Goal: Task Accomplishment & Management: Manage account settings

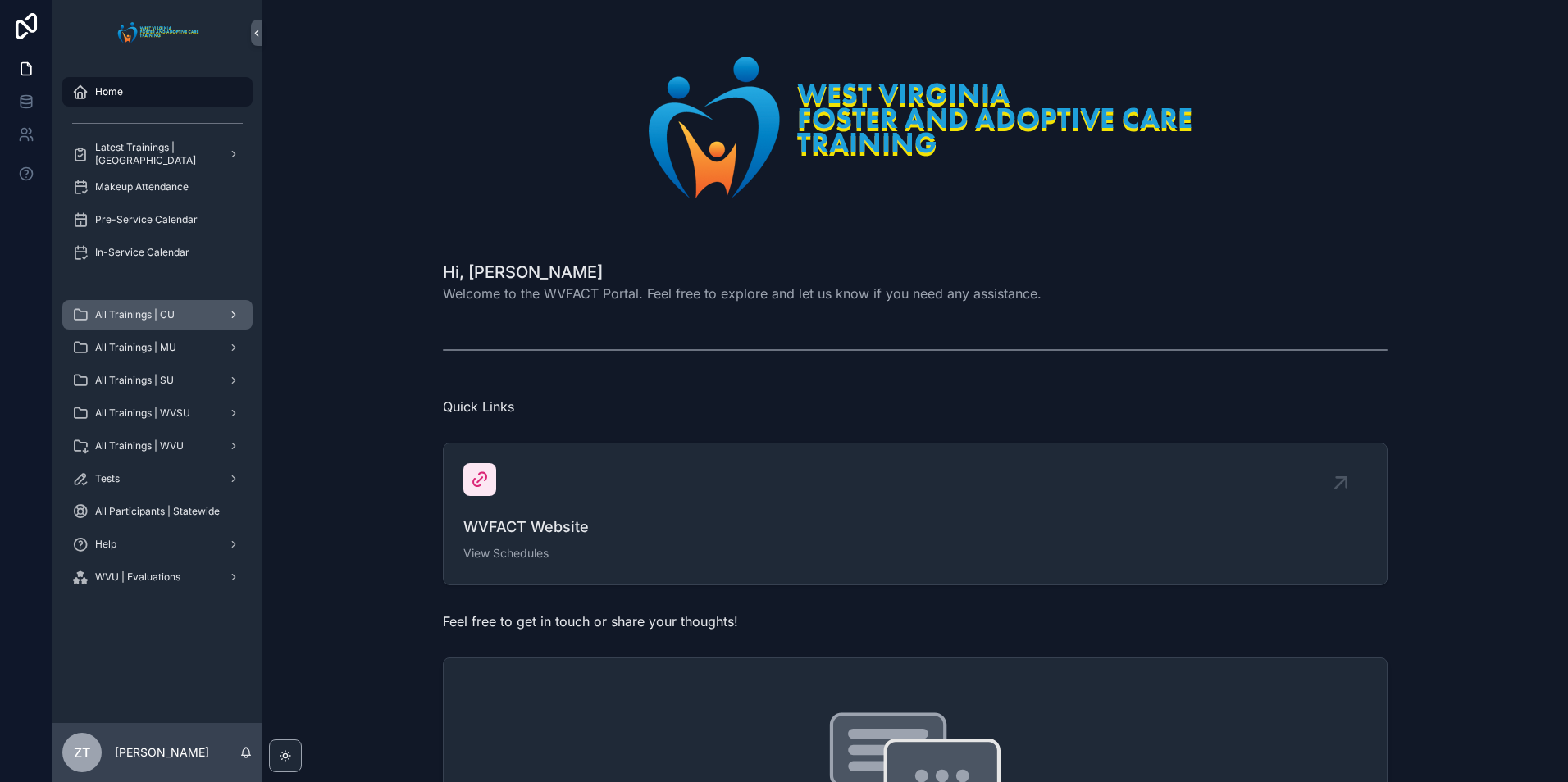
click at [153, 323] on div "All Trainings | CU" at bounding box center [158, 315] width 171 height 26
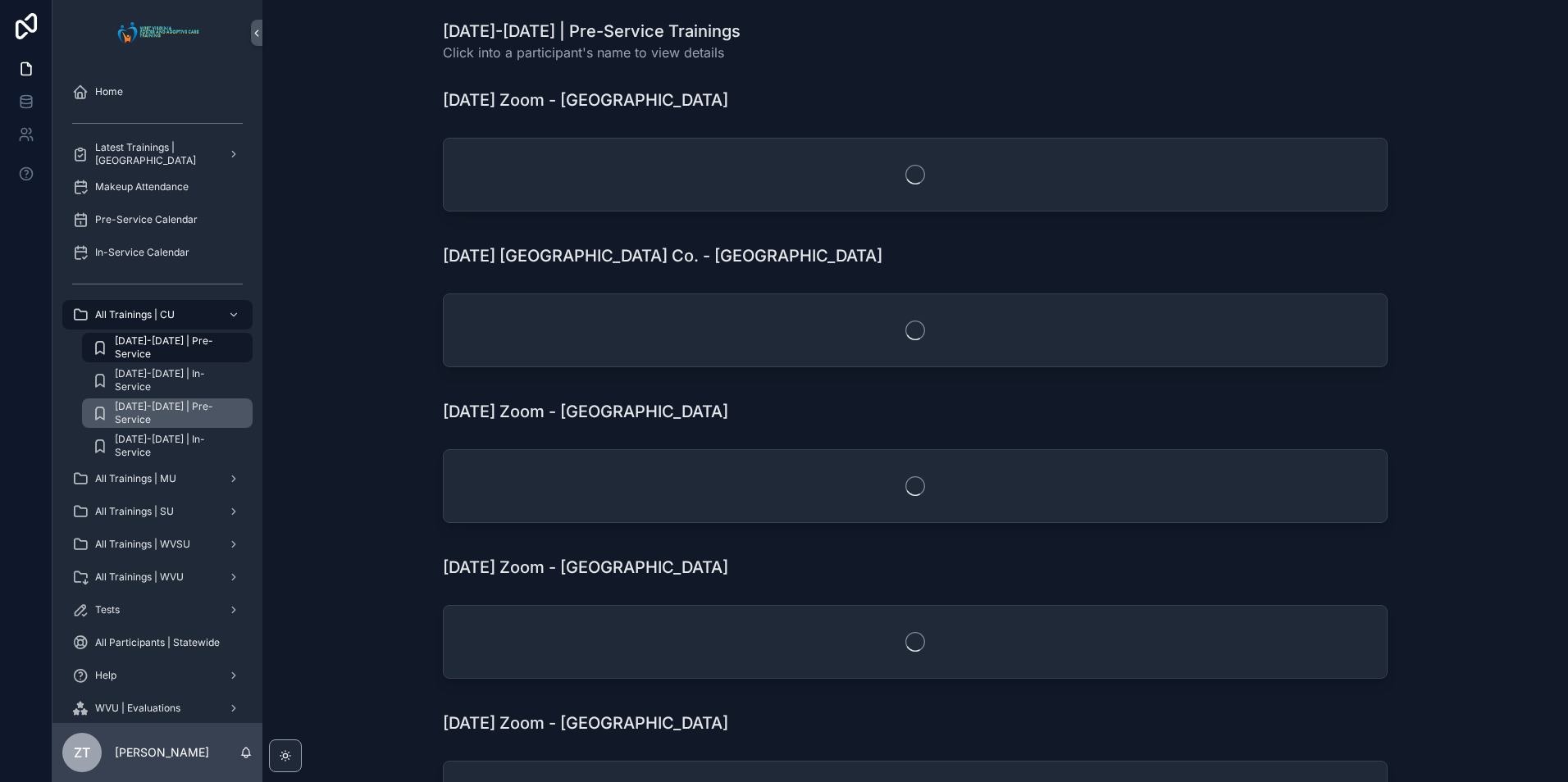
click at [166, 406] on span "[DATE]-[DATE] | Pre-Service" at bounding box center [175, 413] width 121 height 26
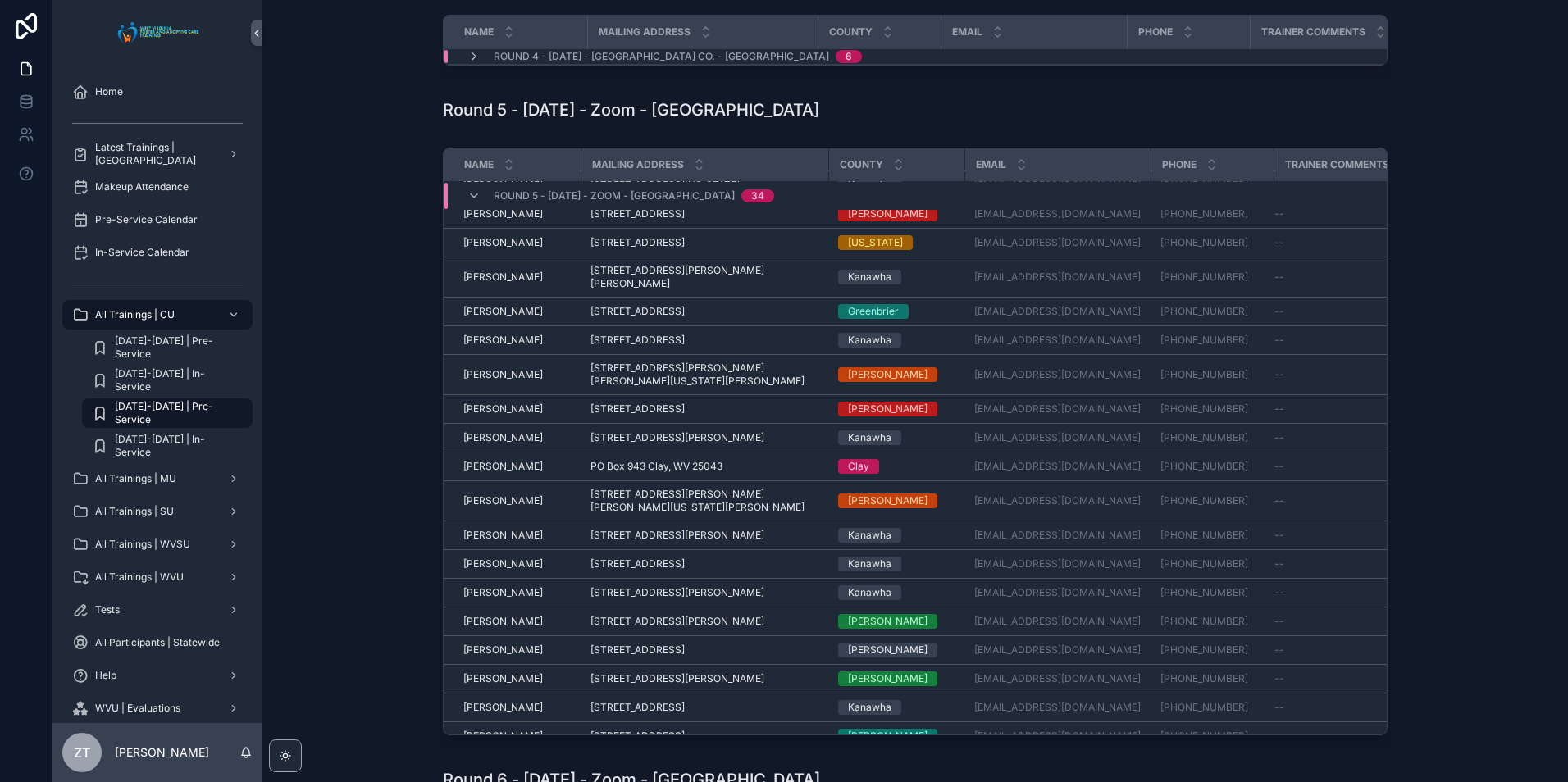
scroll to position [516, 0]
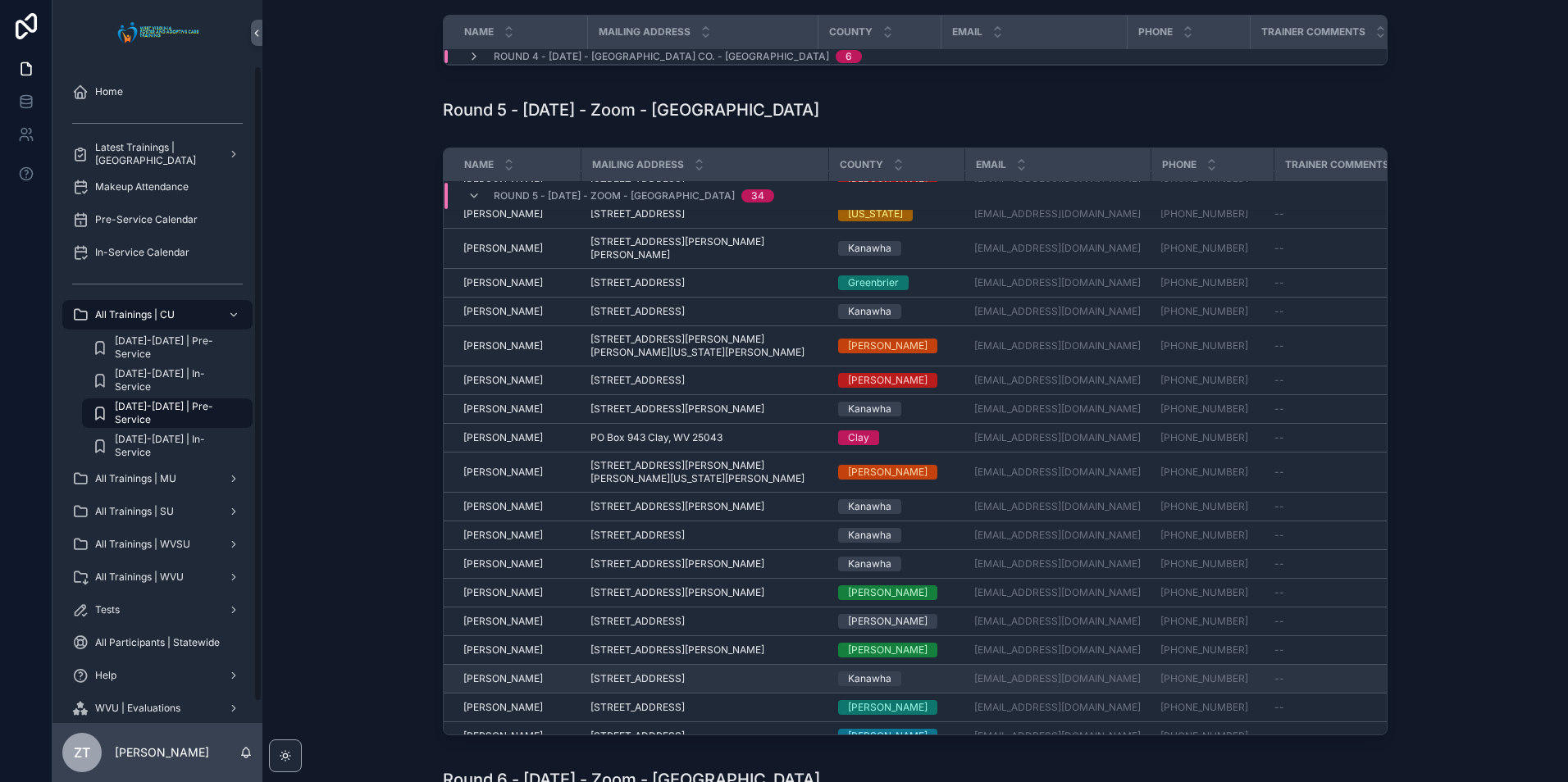
click at [488, 677] on span "[PERSON_NAME]" at bounding box center [503, 679] width 79 height 13
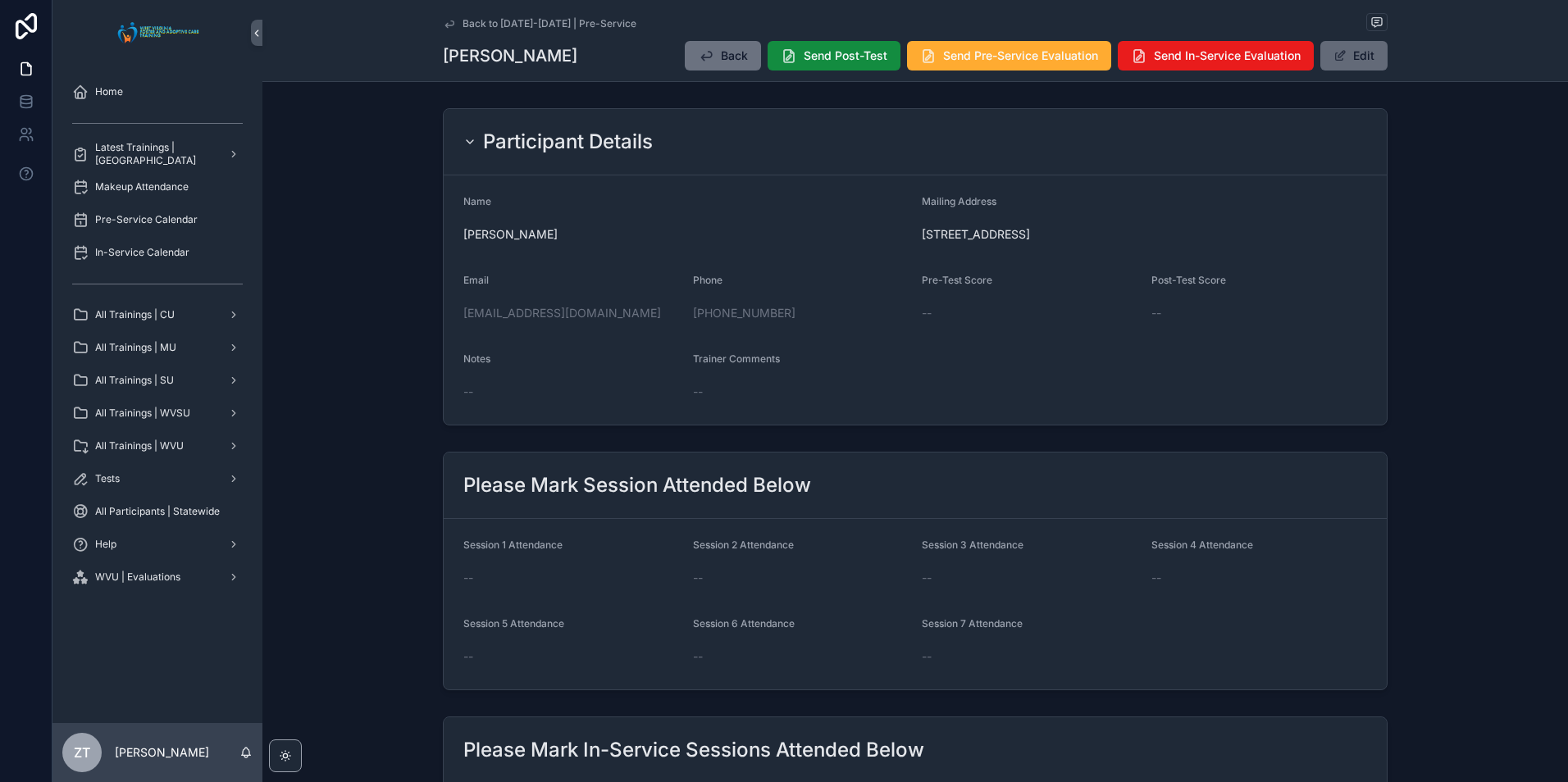
click at [1354, 61] on button "Edit" at bounding box center [1354, 55] width 67 height 30
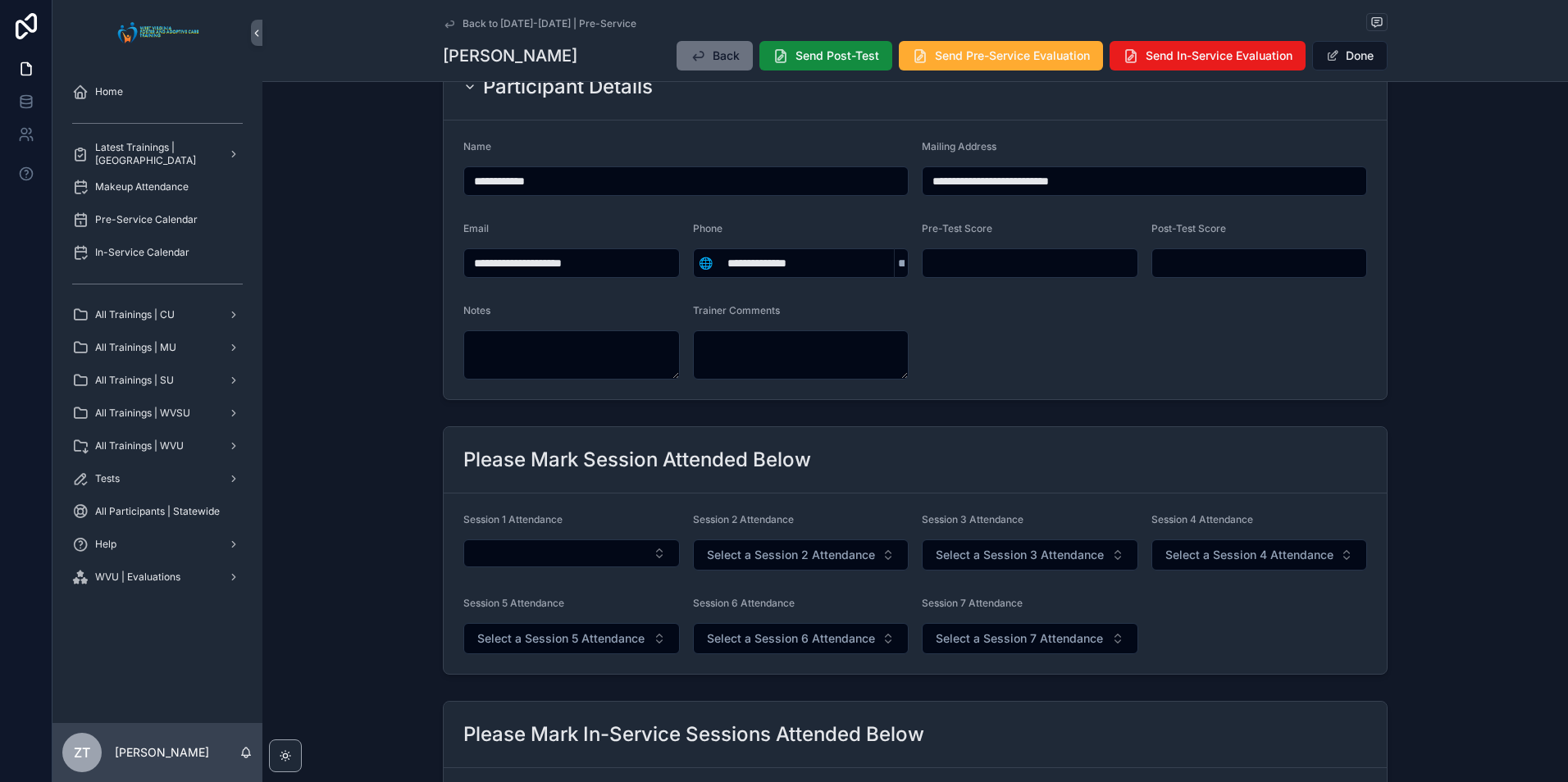
scroll to position [82, 0]
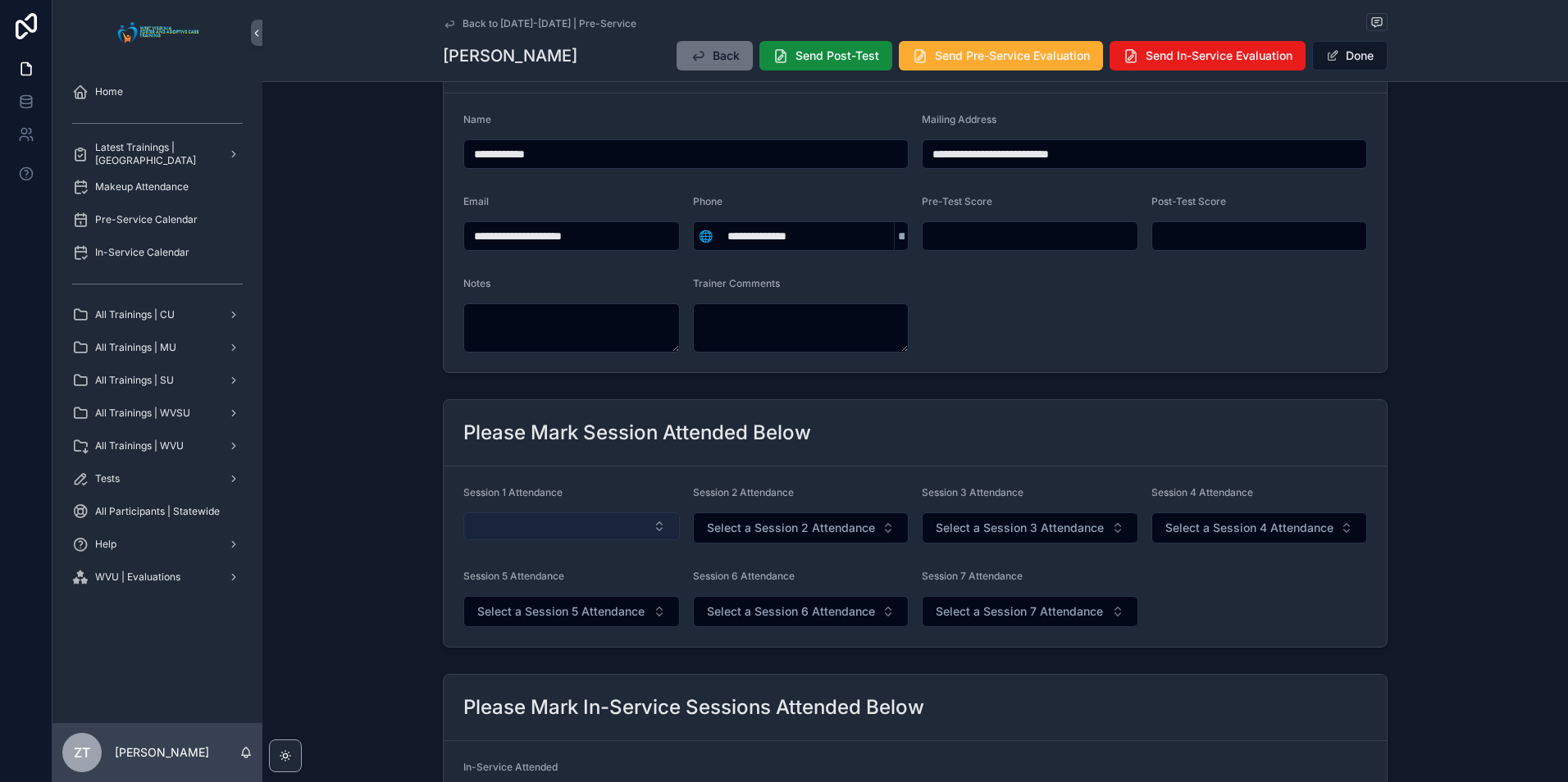
click at [569, 528] on button "Select Button" at bounding box center [572, 526] width 217 height 28
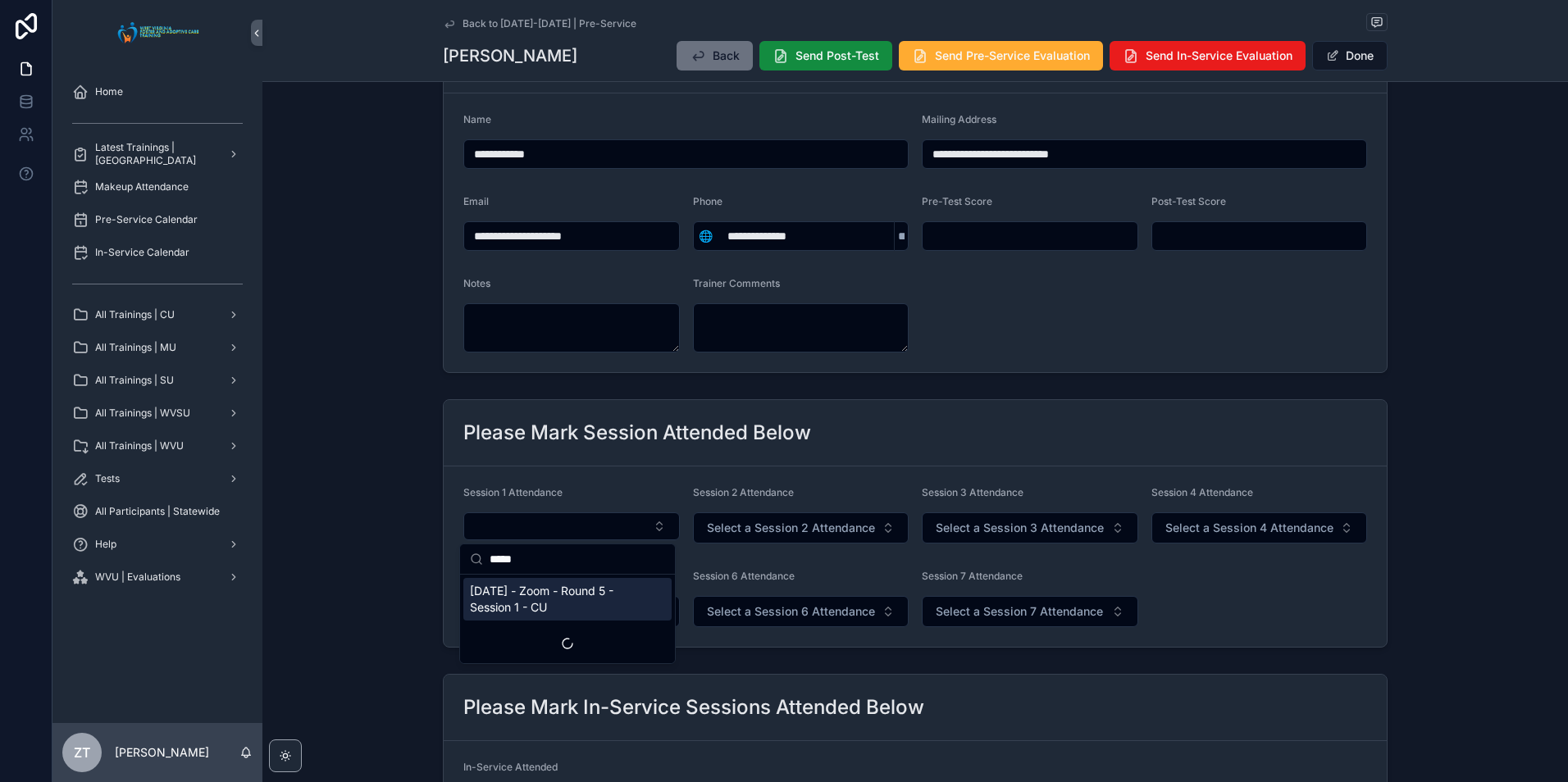
type input "*****"
click at [571, 607] on span "[DATE] - Zoom - Round 5 - Session 1 - CU" at bounding box center [557, 599] width 176 height 32
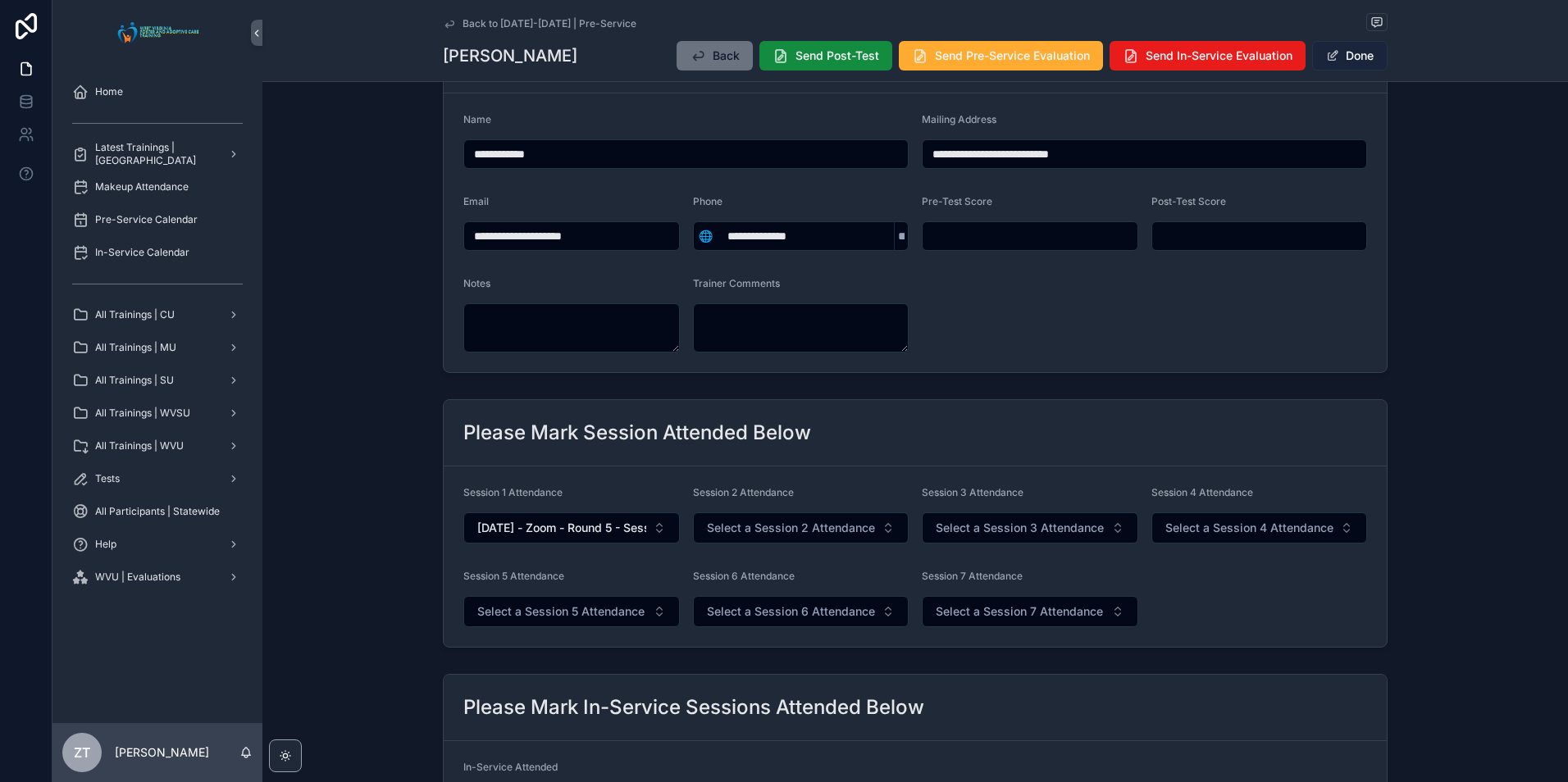
click at [1344, 55] on button "Done" at bounding box center [1349, 55] width 75 height 30
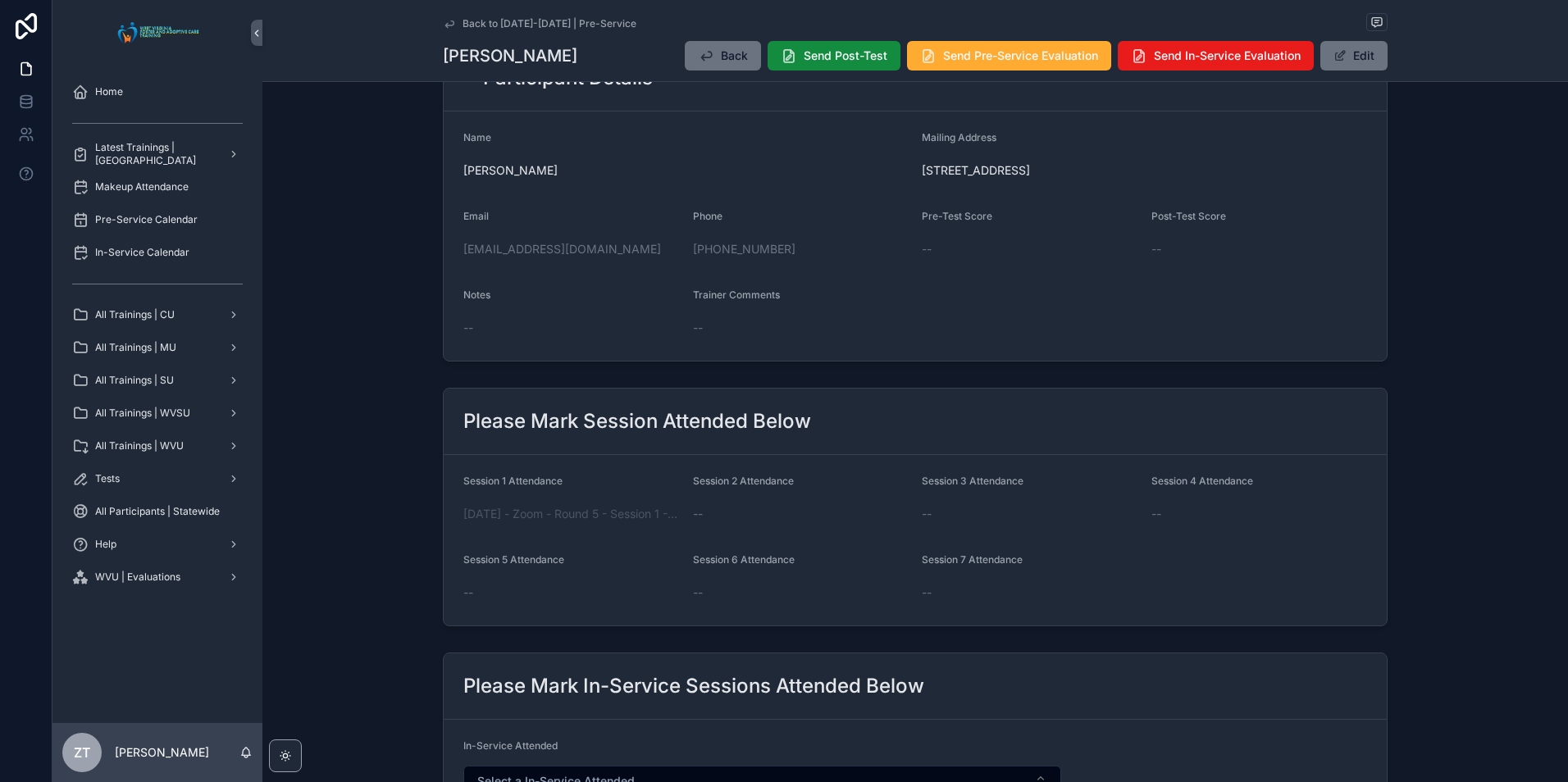
scroll to position [0, 0]
